Goal: Task Accomplishment & Management: Manage account settings

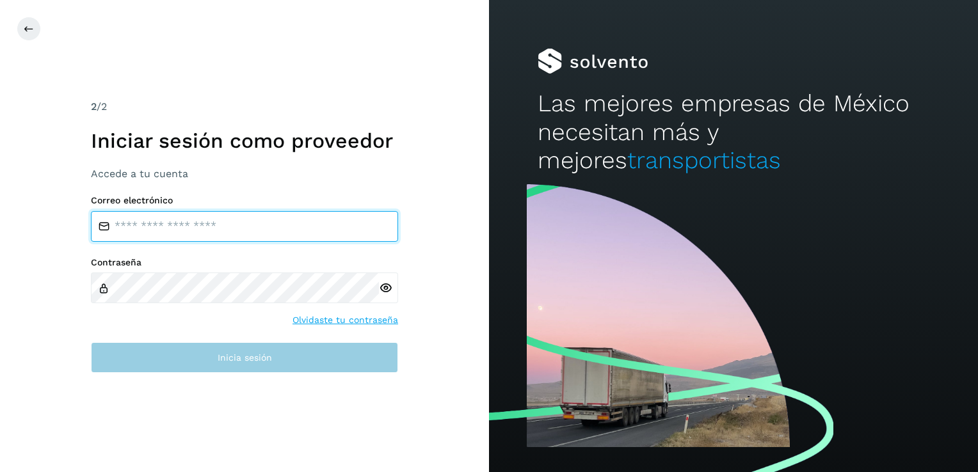
type input "**********"
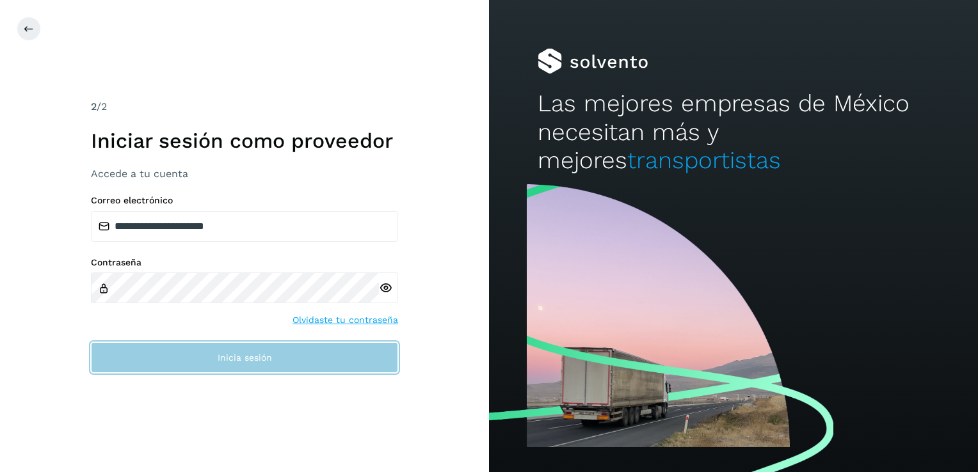
click at [239, 361] on span "Inicia sesión" at bounding box center [245, 357] width 54 height 9
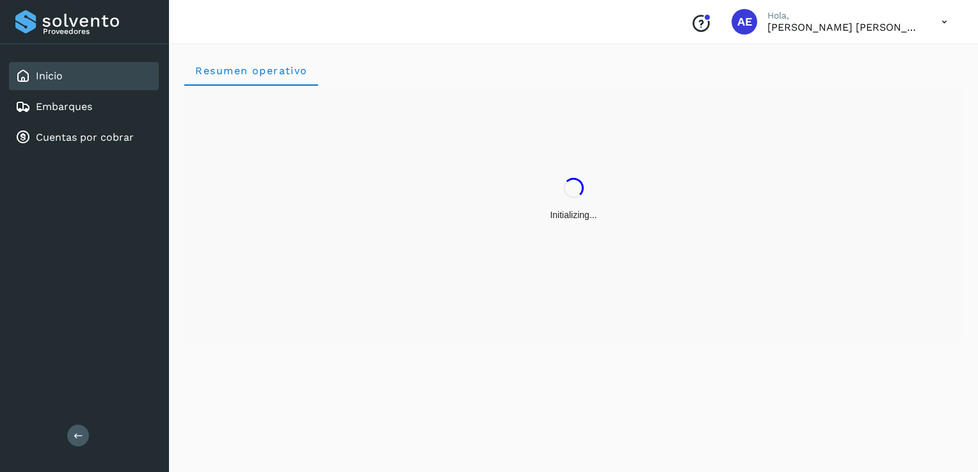
click at [247, 364] on div "Resumen operativo" at bounding box center [573, 256] width 809 height 433
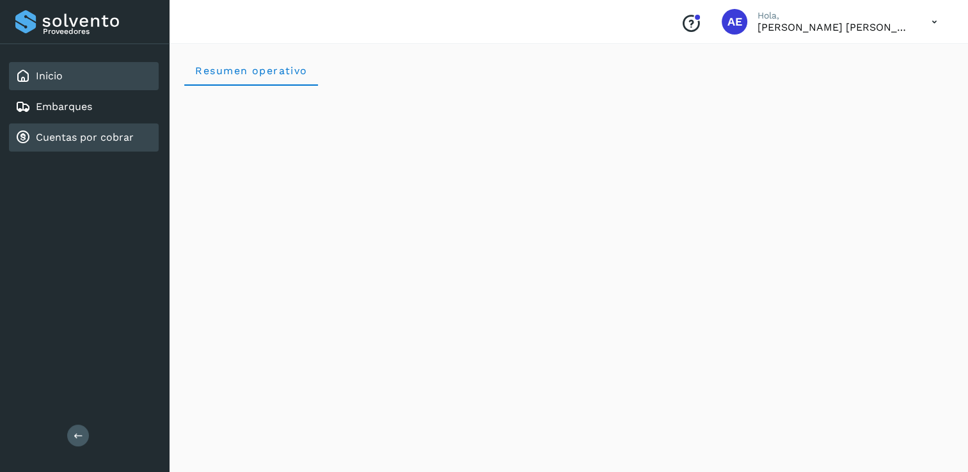
click at [120, 137] on link "Cuentas por cobrar" at bounding box center [85, 137] width 98 height 12
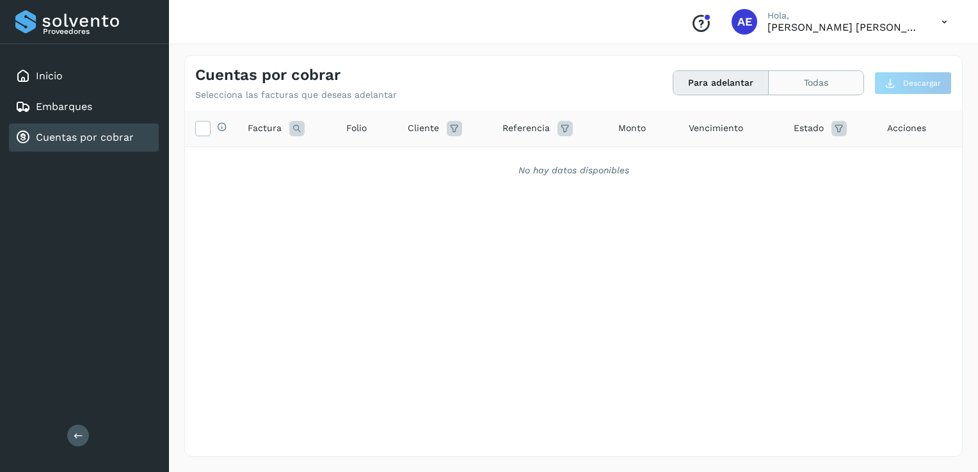
click at [811, 81] on button "Todas" at bounding box center [815, 83] width 95 height 24
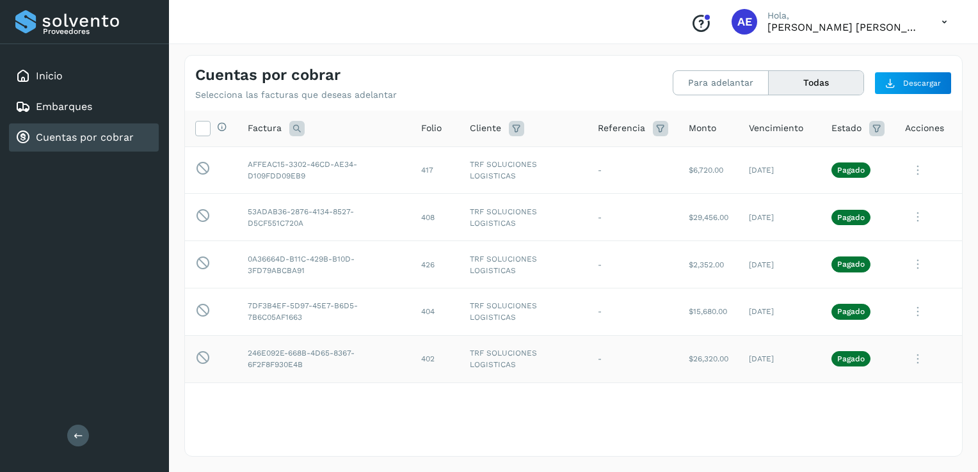
click at [914, 353] on icon at bounding box center [918, 359] width 26 height 26
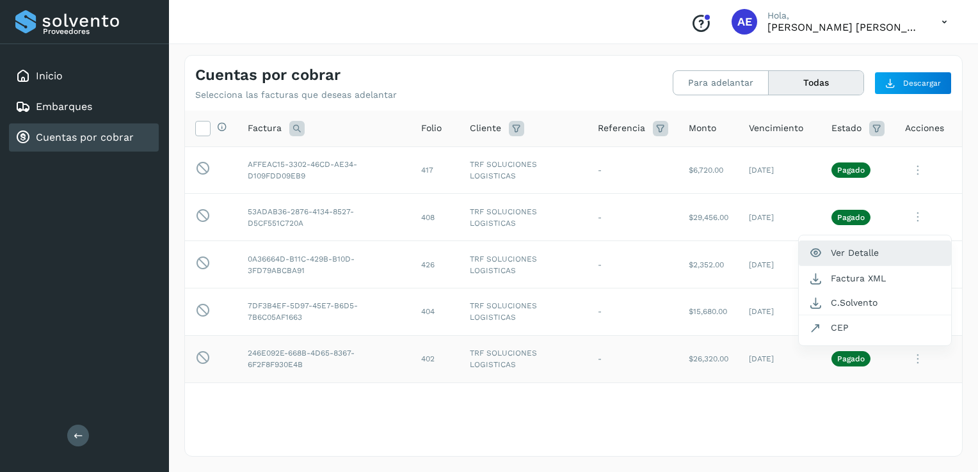
click at [878, 251] on button "Ver Detalle" at bounding box center [875, 253] width 152 height 25
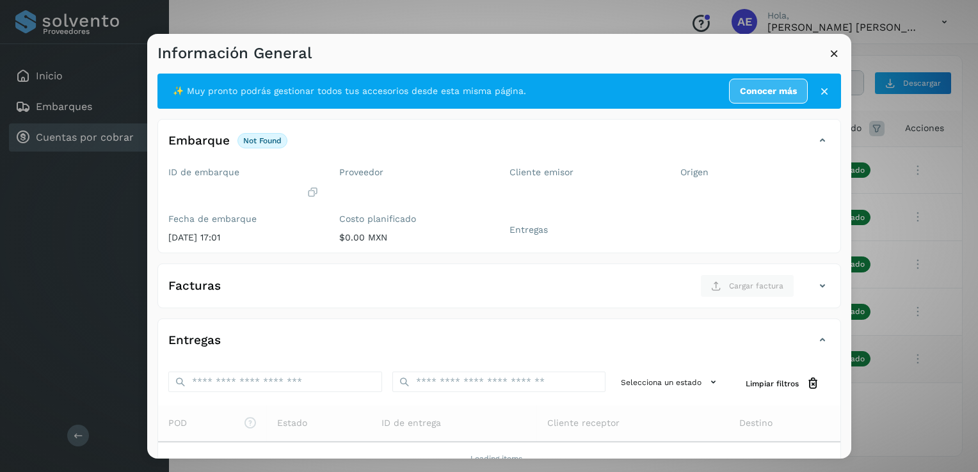
click at [834, 56] on icon at bounding box center [833, 53] width 13 height 13
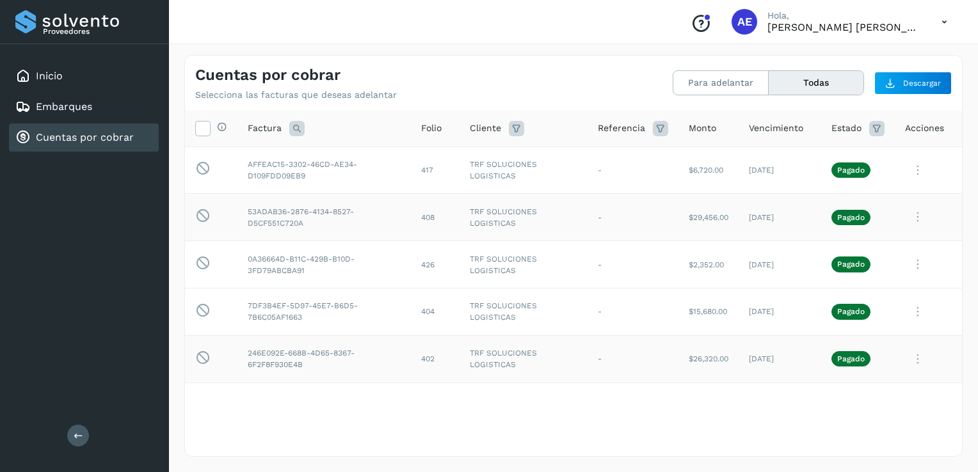
click at [792, 237] on td "[DATE]" at bounding box center [779, 217] width 83 height 47
